Goal: Task Accomplishment & Management: Manage account settings

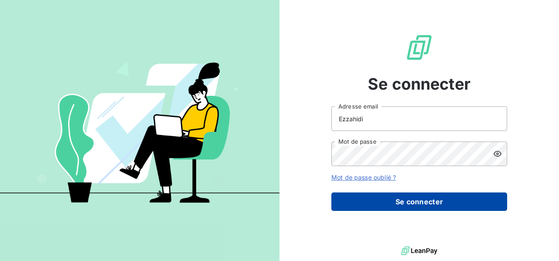
click at [450, 202] on button "Se connecter" at bounding box center [420, 202] width 176 height 18
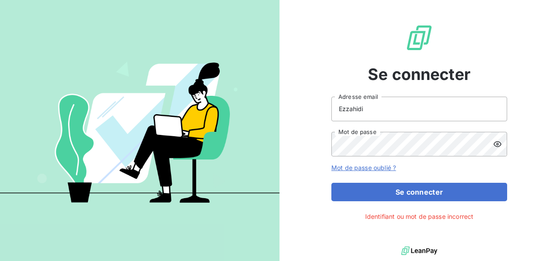
click at [501, 146] on icon at bounding box center [497, 144] width 9 height 9
click at [404, 116] on input "Ezzahidi" at bounding box center [420, 109] width 176 height 25
type input "[PERSON_NAME][EMAIL_ADDRESS][DOMAIN_NAME]"
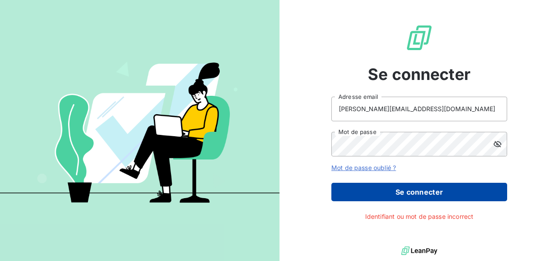
click at [398, 186] on button "Se connecter" at bounding box center [420, 192] width 176 height 18
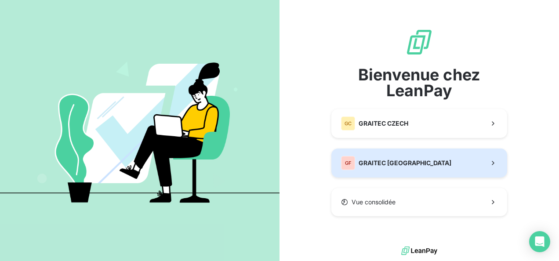
click at [383, 155] on button "GF GRAITEC [GEOGRAPHIC_DATA]" at bounding box center [420, 163] width 176 height 29
